Goal: Navigation & Orientation: Find specific page/section

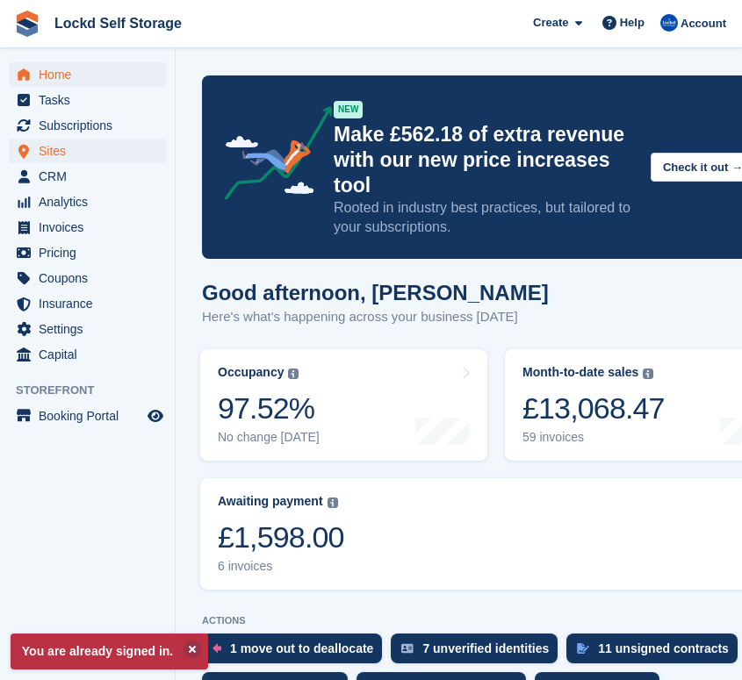
click at [61, 159] on span "Sites" at bounding box center [91, 151] width 105 height 25
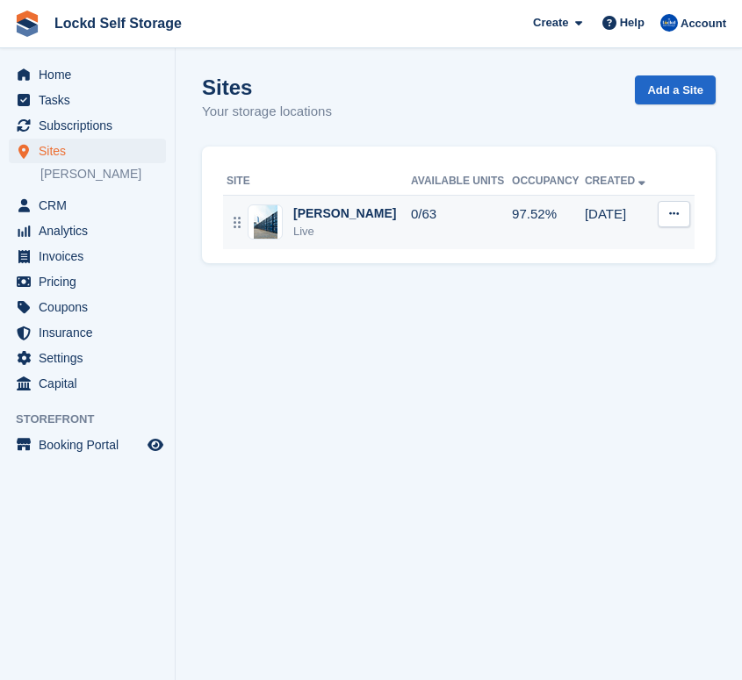
click at [345, 219] on div "Horley Live" at bounding box center [319, 223] width 184 height 36
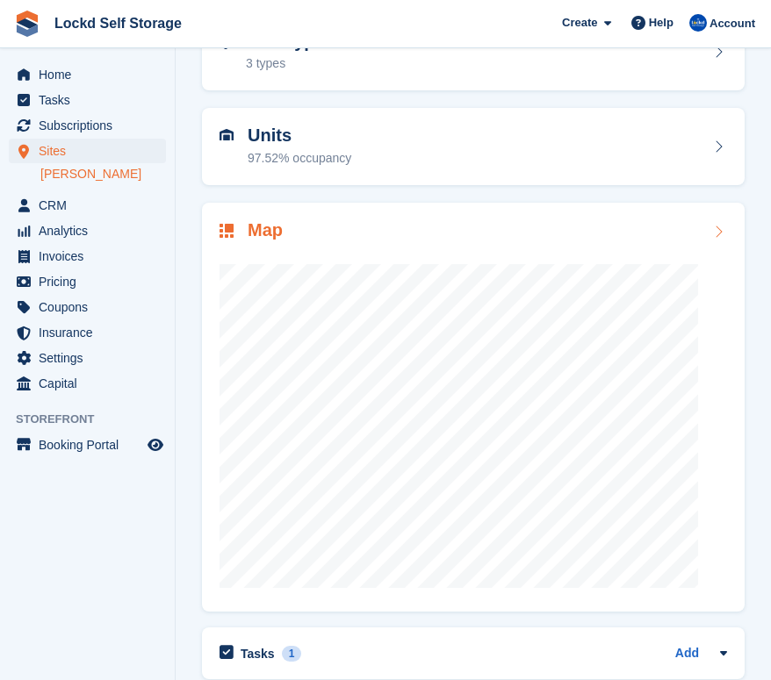
scroll to position [119, 0]
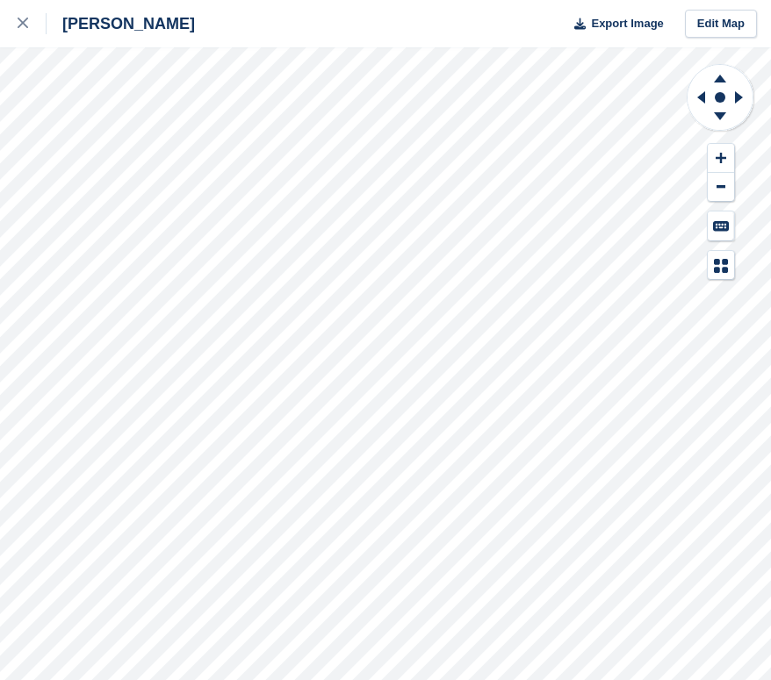
click at [220, 107] on div "Horley Export Image Edit Map" at bounding box center [385, 340] width 771 height 680
click at [29, 20] on div at bounding box center [32, 23] width 29 height 21
click at [21, 28] on icon at bounding box center [23, 23] width 11 height 11
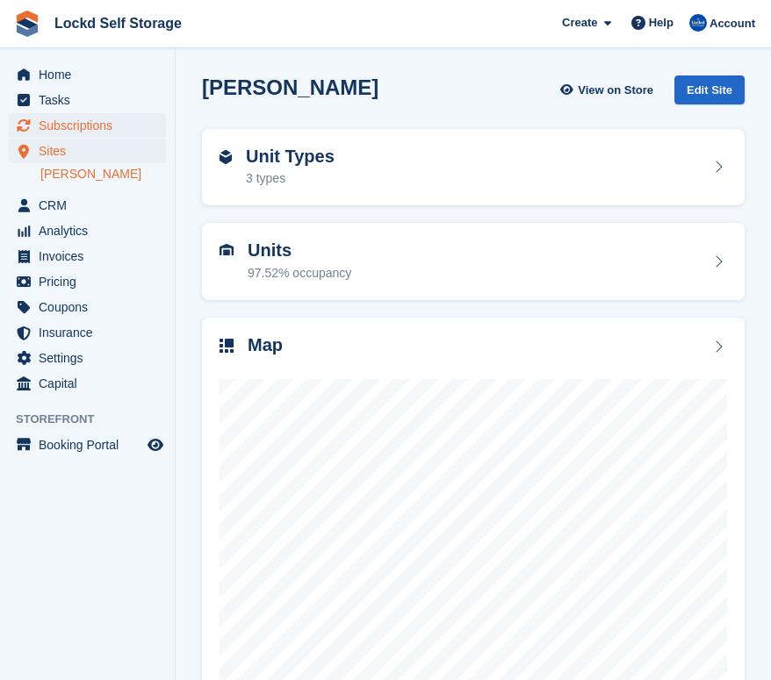
click at [104, 131] on span "Subscriptions" at bounding box center [91, 125] width 105 height 25
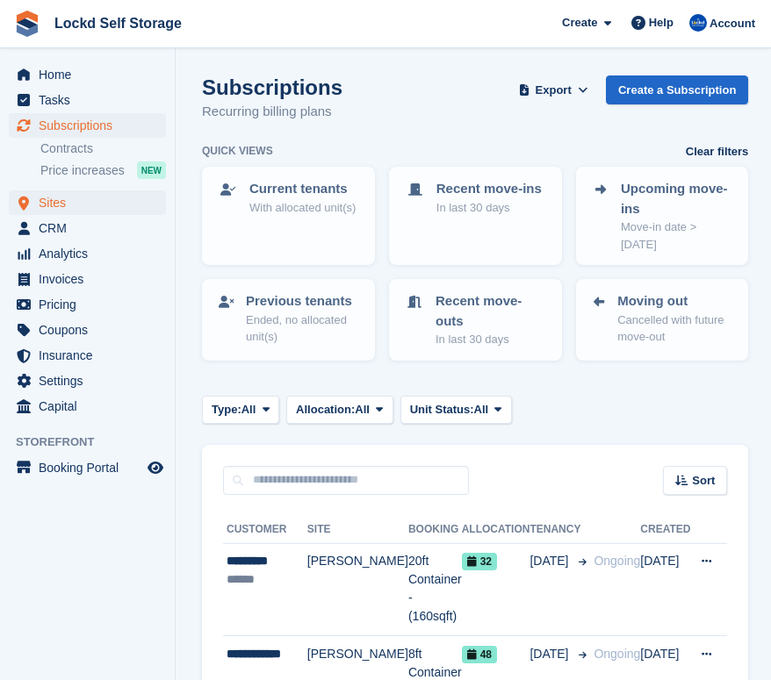
click at [92, 206] on span "Sites" at bounding box center [91, 203] width 105 height 25
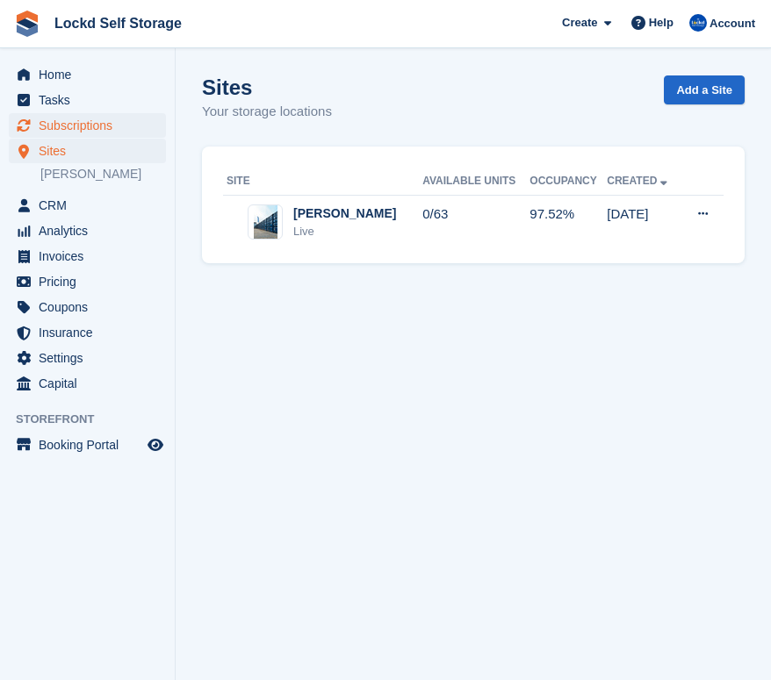
click at [92, 123] on span "Subscriptions" at bounding box center [91, 125] width 105 height 25
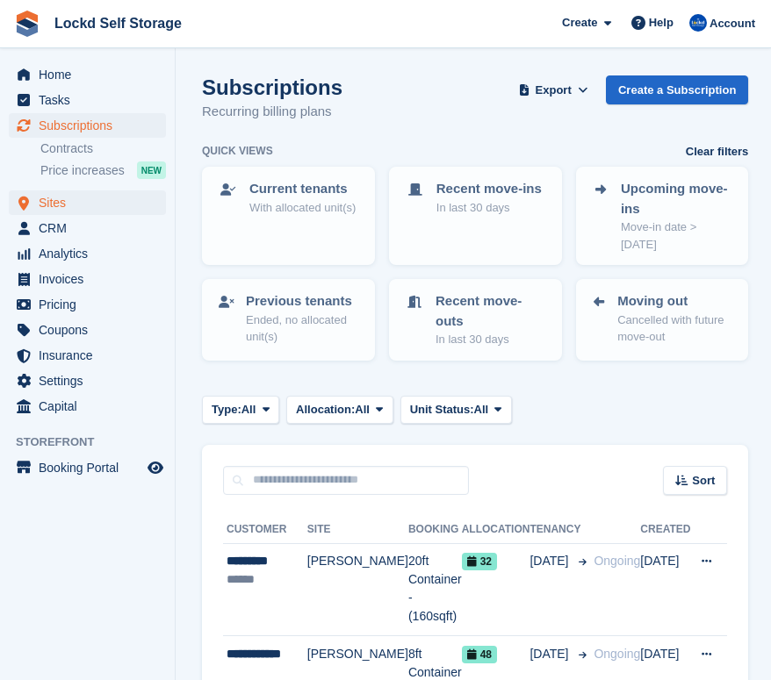
click at [84, 202] on span "Sites" at bounding box center [91, 203] width 105 height 25
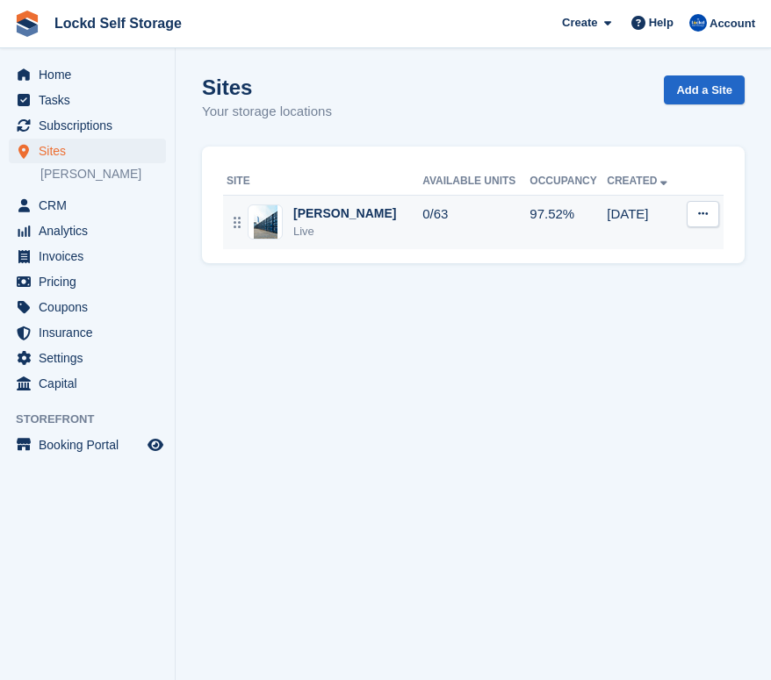
click at [422, 230] on td "0/63" at bounding box center [475, 222] width 107 height 54
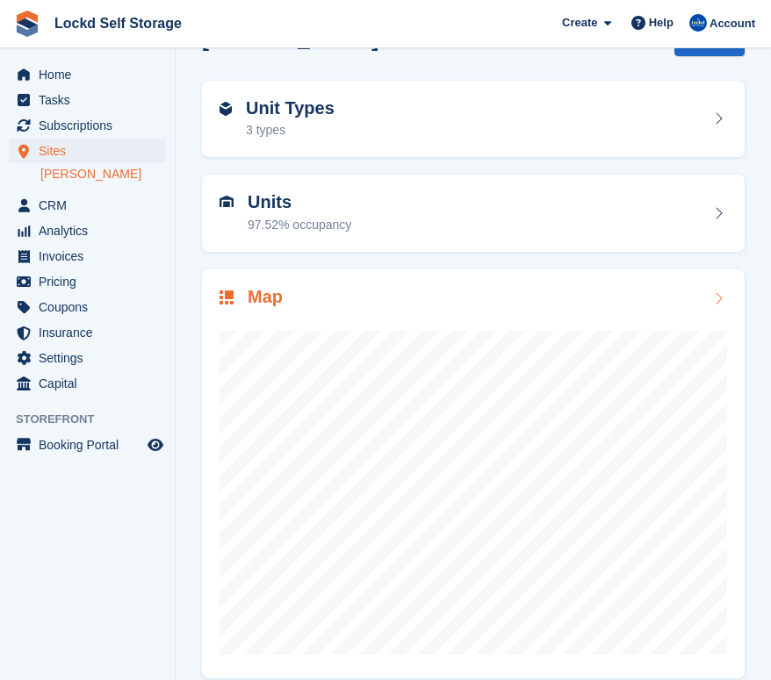
scroll to position [49, 0]
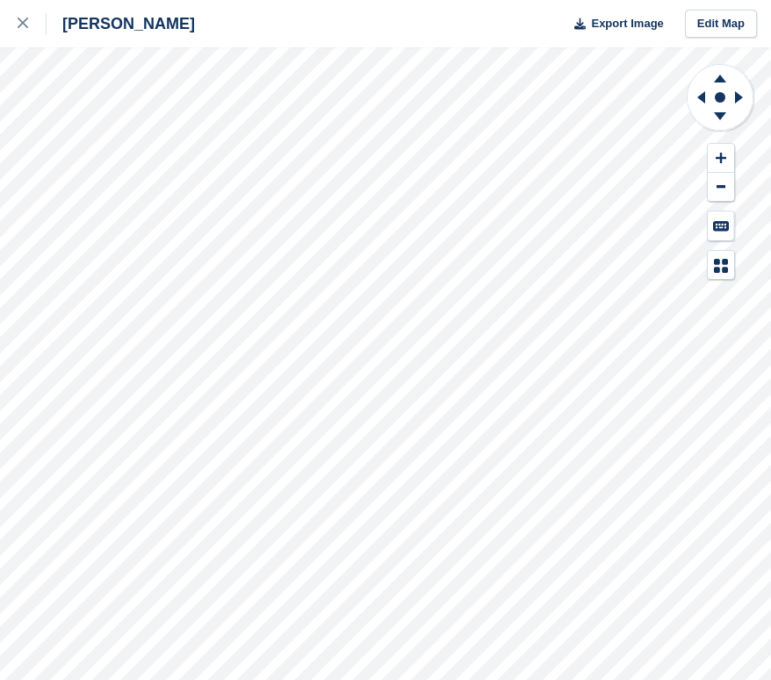
click at [219, 108] on div "Horley Export Image Edit Map" at bounding box center [385, 340] width 771 height 680
click at [227, 106] on div "Horley Export Image Edit Map" at bounding box center [385, 340] width 771 height 680
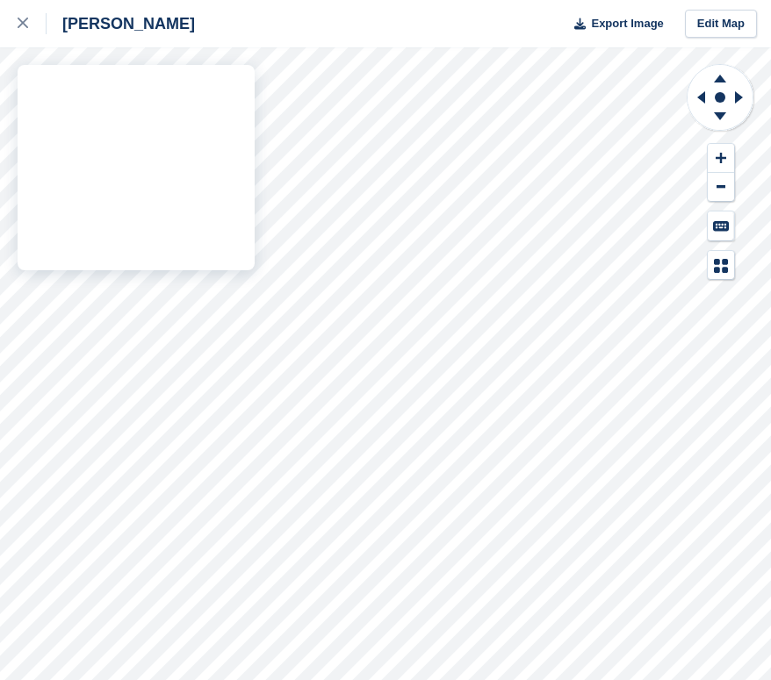
click at [231, 363] on div "Horley Export Image Edit Map" at bounding box center [385, 340] width 771 height 680
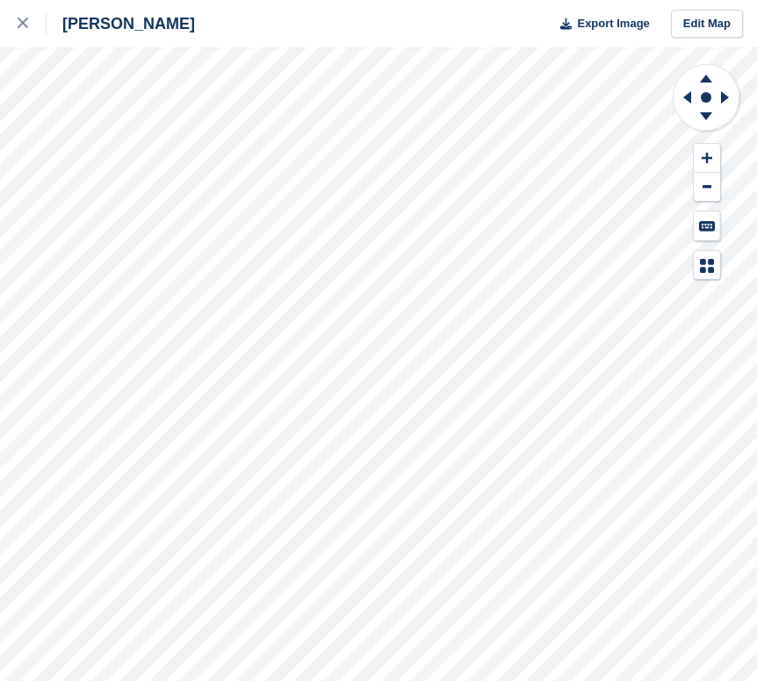
click at [189, 111] on div "Horley Export Image Edit Map" at bounding box center [378, 340] width 757 height 681
click at [225, 362] on div "Horley Export Image Edit Map" at bounding box center [378, 340] width 757 height 681
click at [212, 114] on div "Horley Export Image Edit Map" at bounding box center [378, 340] width 757 height 681
click at [229, 111] on div "Horley Export Image Edit Map" at bounding box center [378, 340] width 757 height 681
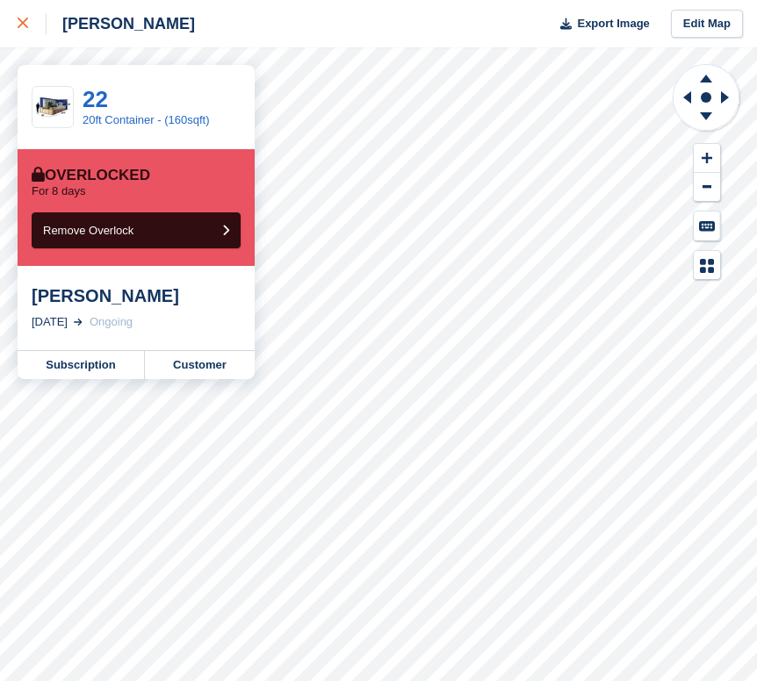
click at [27, 32] on div at bounding box center [32, 23] width 29 height 21
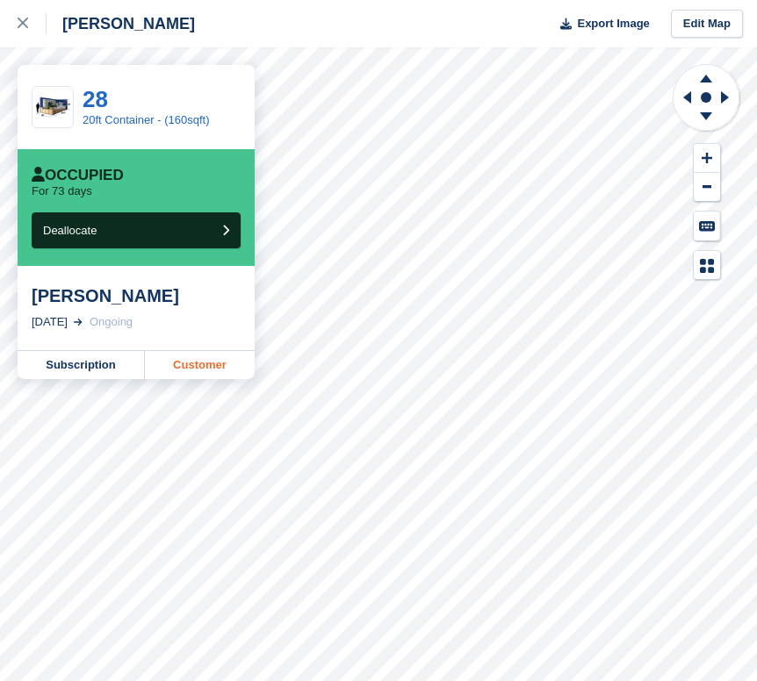
click at [214, 366] on link "Customer" at bounding box center [200, 365] width 110 height 28
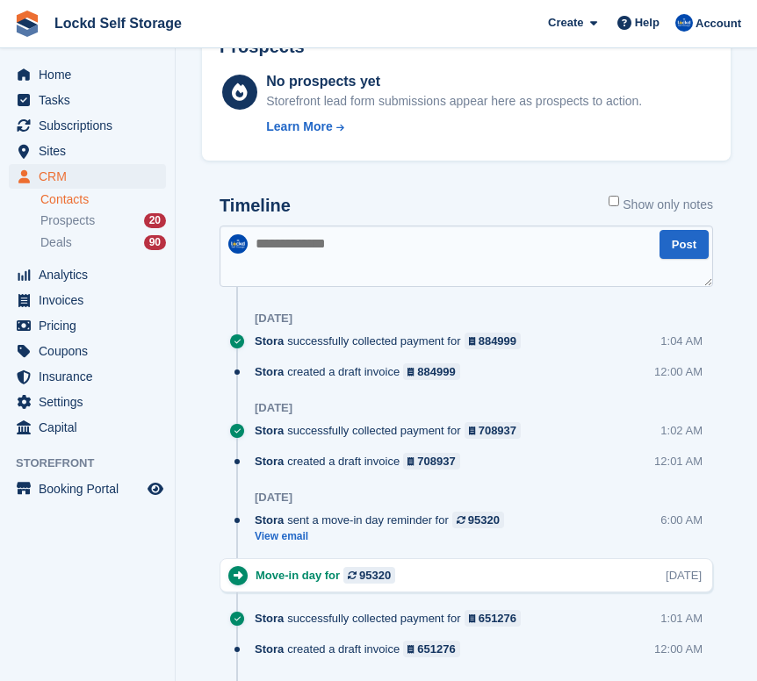
scroll to position [863, 0]
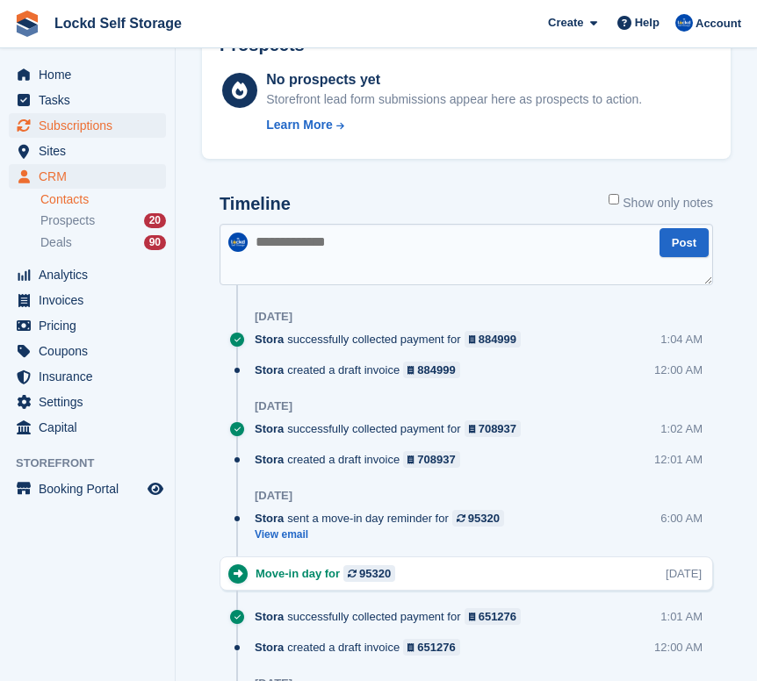
click at [106, 128] on span "Subscriptions" at bounding box center [91, 125] width 105 height 25
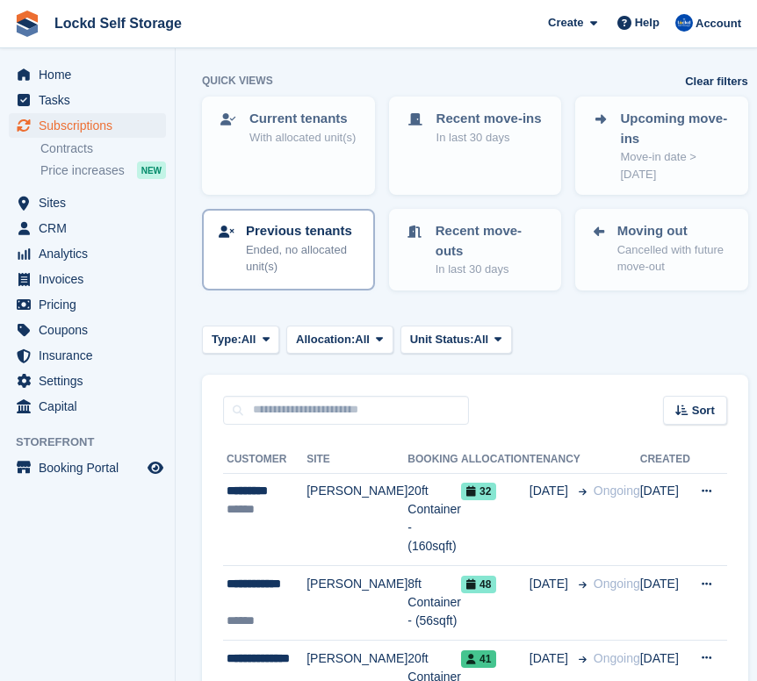
scroll to position [83, 0]
